Goal: Task Accomplishment & Management: Use online tool/utility

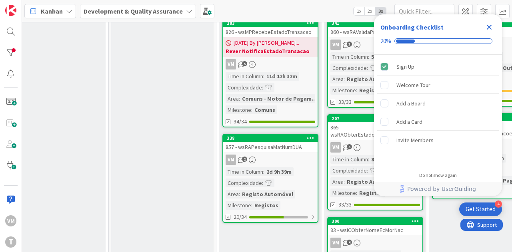
scroll to position [82, 234]
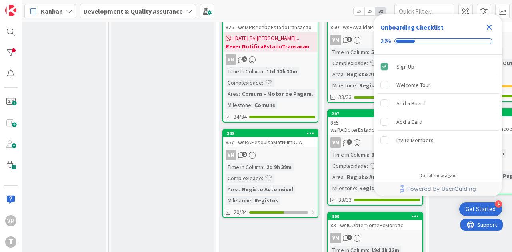
click at [280, 148] on link "338 857 - wsRAPesquisaMatNumDUA VM 2 Time in [GEOGRAPHIC_DATA] : 2d 9h 39m Comp…" at bounding box center [270, 173] width 96 height 89
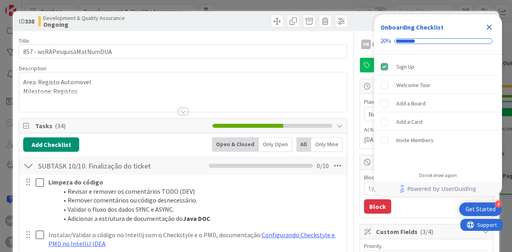
click at [487, 25] on icon "Close Checklist" at bounding box center [489, 27] width 5 height 5
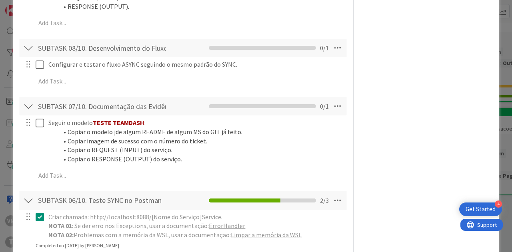
scroll to position [720, 0]
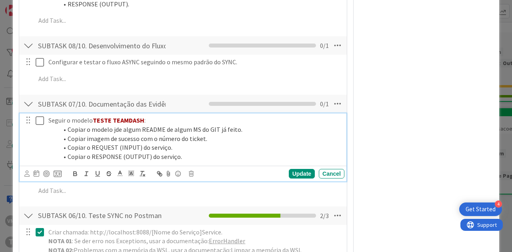
click at [41, 126] on icon at bounding box center [42, 121] width 12 height 10
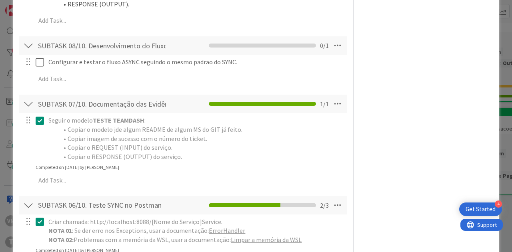
click at [41, 196] on div "SUBTASK 06/10. Teste SYNC no Postman Checklist Name 36 / 64 SUBTASK 06/10. Test…" at bounding box center [182, 205] width 327 height 18
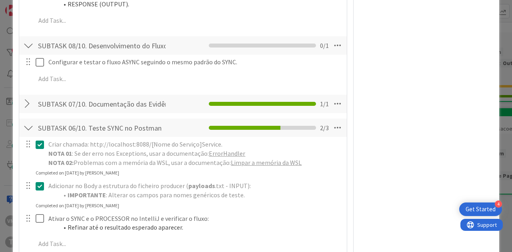
click at [31, 111] on div at bounding box center [28, 104] width 10 height 14
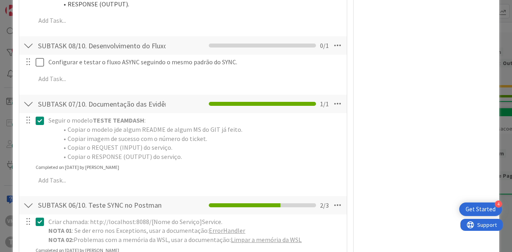
click at [37, 126] on icon at bounding box center [42, 121] width 12 height 10
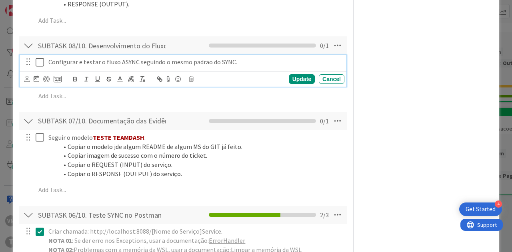
click at [43, 67] on icon at bounding box center [42, 63] width 12 height 10
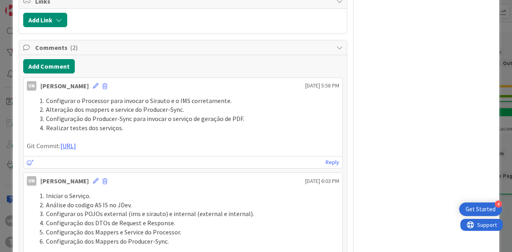
scroll to position [1199, 0]
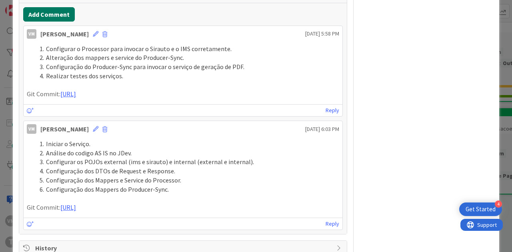
click at [57, 22] on button "Add Comment" at bounding box center [49, 14] width 52 height 14
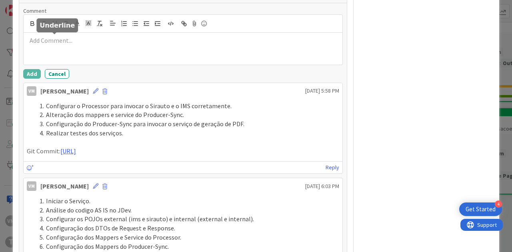
type textarea "x"
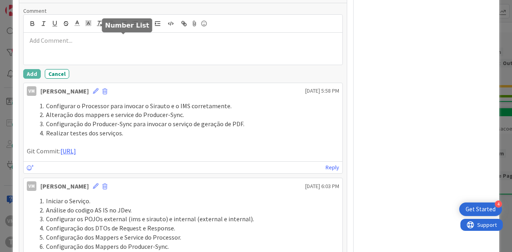
click at [120, 27] on icon "button" at bounding box center [123, 23] width 7 height 7
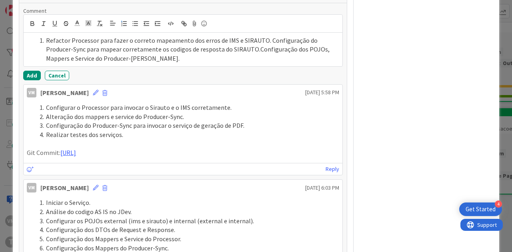
click at [263, 56] on li "Refactor Processor para fazer o correto mapeamento dos erros de IMS e SIRAUTO. …" at bounding box center [187, 49] width 303 height 27
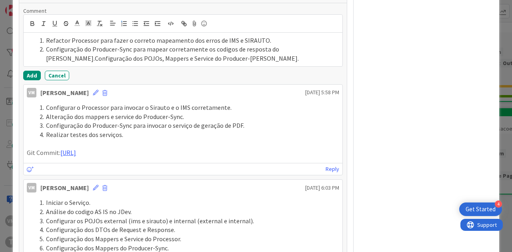
click at [71, 63] on li "Configuração do Producer-Sync para mapear corretamente os codigos de resposta d…" at bounding box center [187, 54] width 303 height 18
click at [232, 63] on li "Configuração dos POJOs, Mappers e Service do Producer-[PERSON_NAME]." at bounding box center [187, 58] width 303 height 9
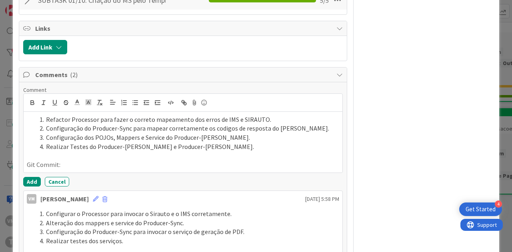
scroll to position [1117, 0]
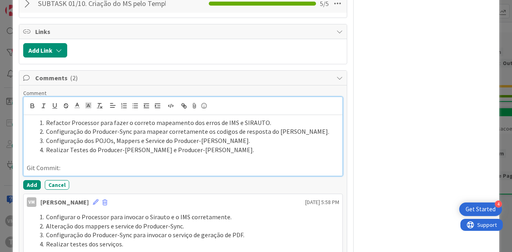
click at [95, 173] on p "Git Commit:" at bounding box center [183, 168] width 312 height 9
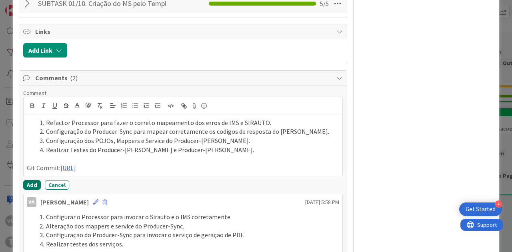
click at [31, 190] on button "Add" at bounding box center [32, 185] width 18 height 10
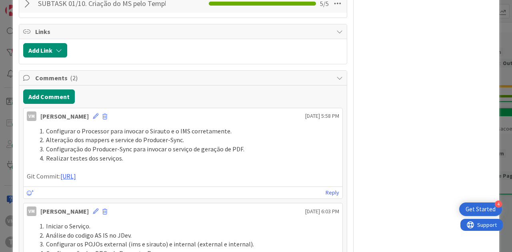
type textarea "x"
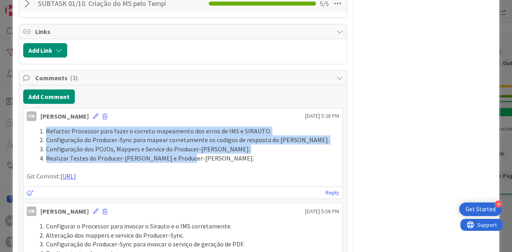
drag, startPoint x: 184, startPoint y: 174, endPoint x: 45, endPoint y: 146, distance: 142.2
click at [45, 146] on ol "Refactor Processor para fazer o correto mapeamento dos erros de IMS e SIRAUTO. …" at bounding box center [183, 145] width 312 height 36
copy ol "Refactor Processor para fazer o correto mapeamento dos erros de IMS e SIRAUTO. …"
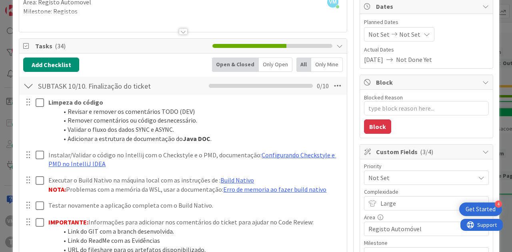
scroll to position [0, 0]
